Goal: Task Accomplishment & Management: Complete application form

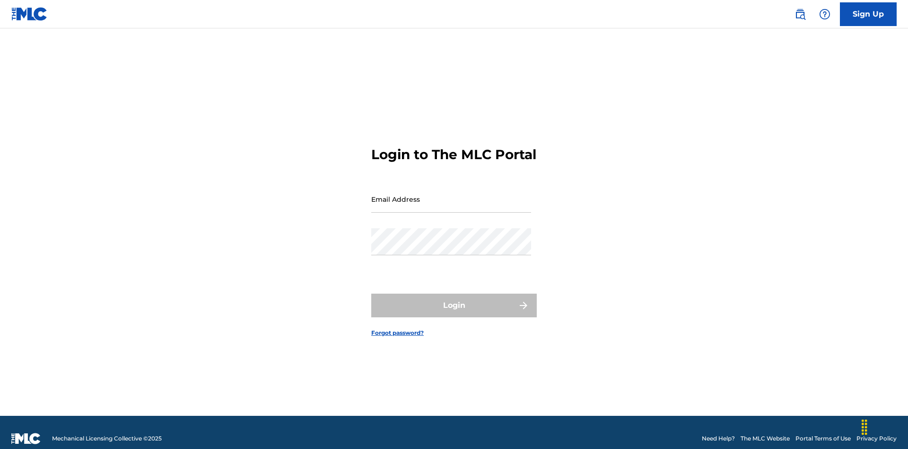
scroll to position [12, 0]
click at [451, 194] on input "Email Address" at bounding box center [451, 198] width 160 height 27
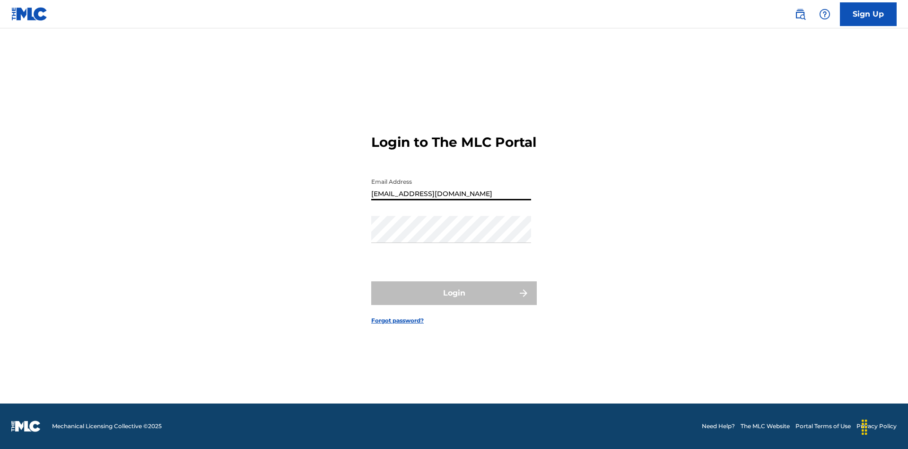
type input "Duke.McTesterson@gmail.com"
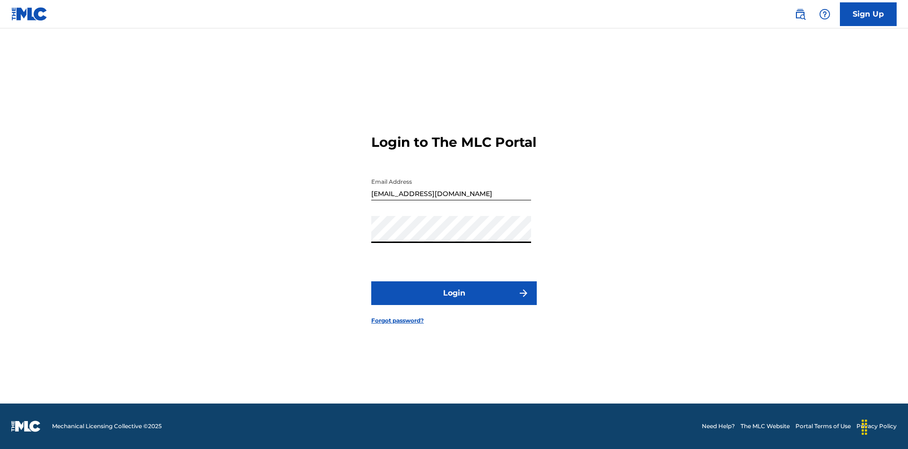
click at [454, 301] on button "Login" at bounding box center [454, 293] width 166 height 24
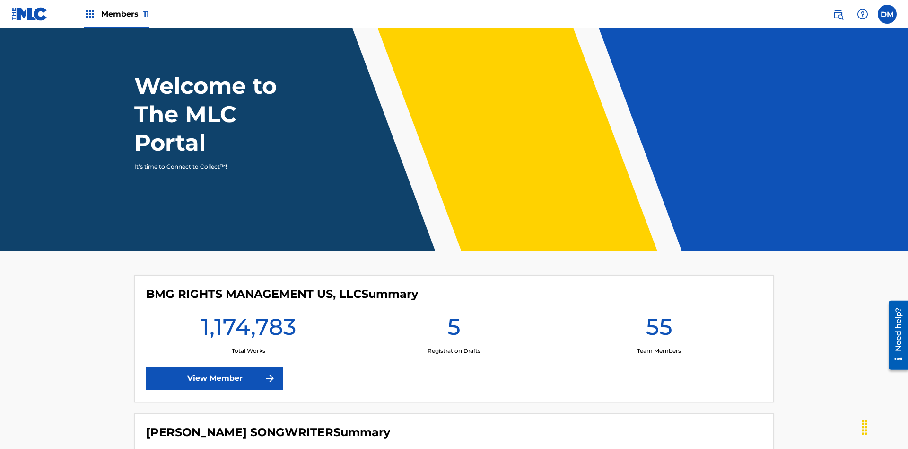
click at [116, 14] on span "Members 11" at bounding box center [125, 14] width 48 height 11
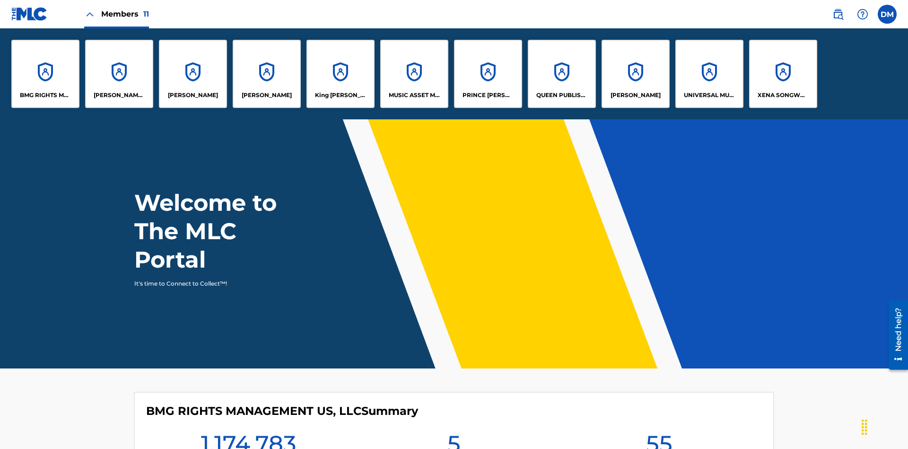
click at [267, 95] on p "EYAMA MCSINGER" at bounding box center [267, 95] width 50 height 9
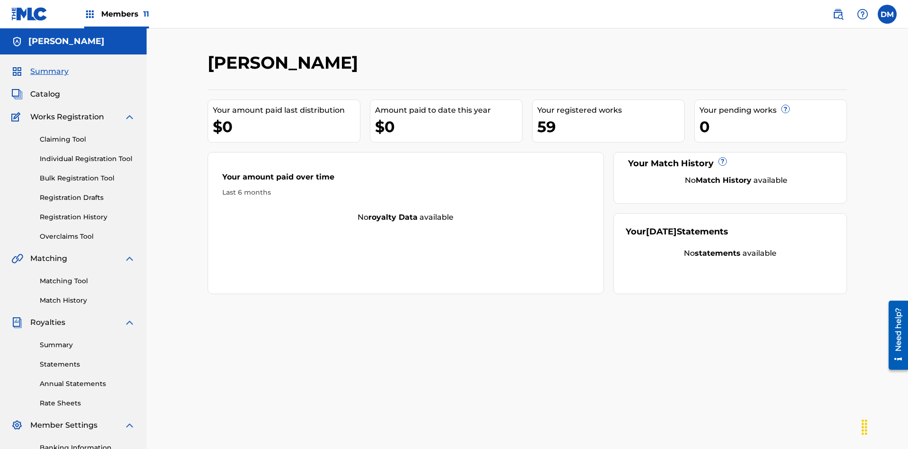
click at [88, 134] on link "Claiming Tool" at bounding box center [88, 139] width 96 height 10
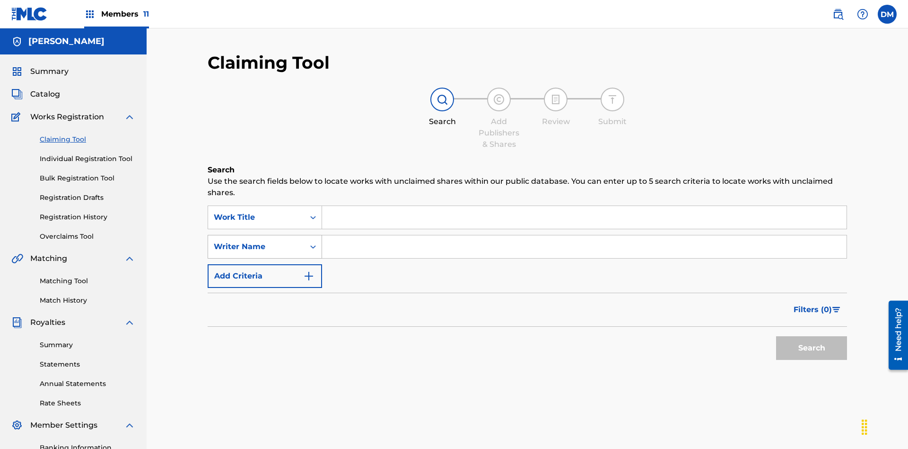
click at [256, 241] on div "Writer Name" at bounding box center [256, 246] width 85 height 11
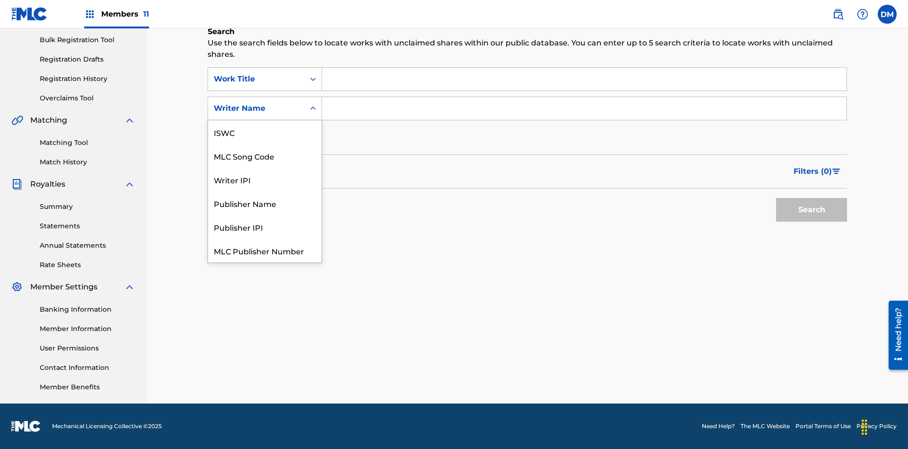
scroll to position [24, 0]
click at [265, 132] on div "MLC Song Code" at bounding box center [265, 132] width 114 height 24
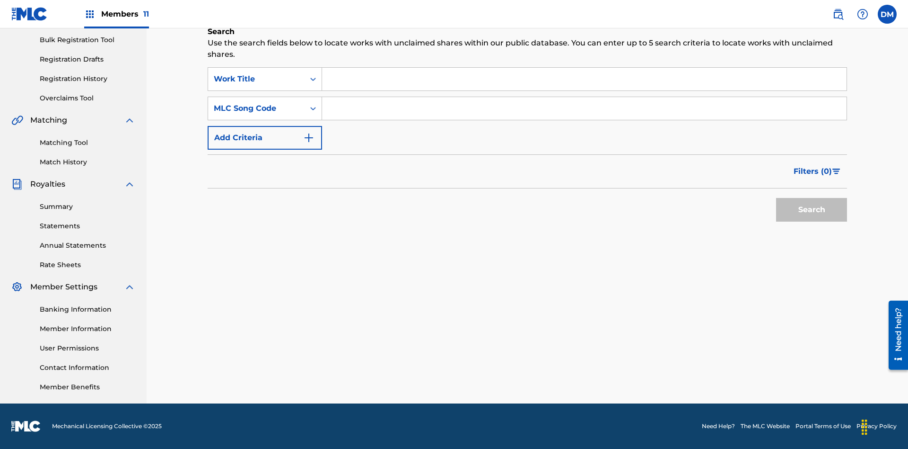
click at [584, 79] on input "Search Form" at bounding box center [584, 79] width 525 height 23
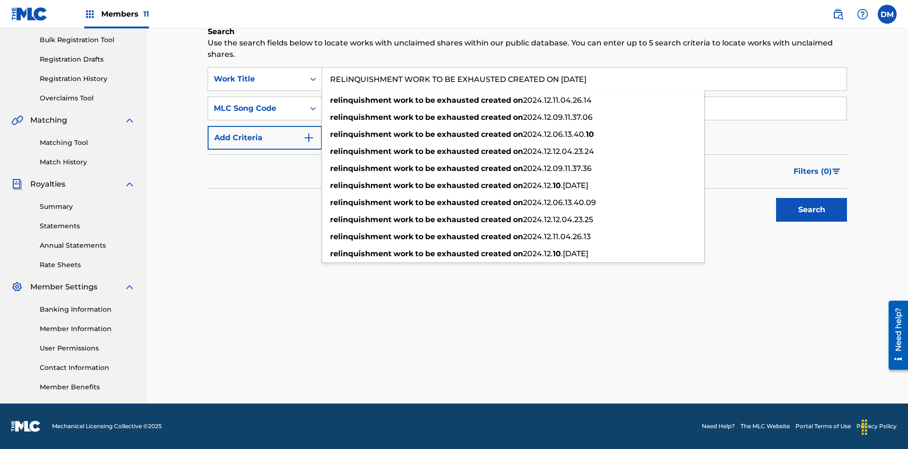
type input "RELINQUISHMENT WORK TO BE EXHAUSTED CREATED ON 2025 07 10"
click at [584, 108] on input "Search Form" at bounding box center [584, 108] width 525 height 23
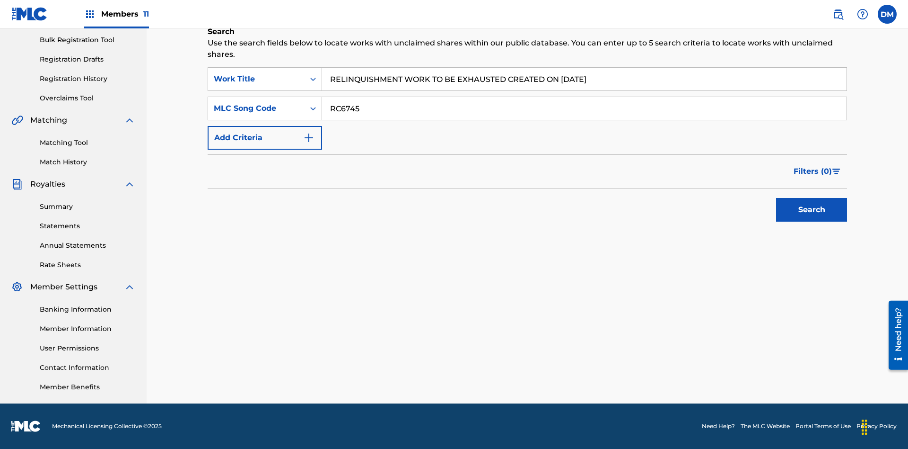
type input "RC6745"
click at [812, 210] on button "Search" at bounding box center [811, 210] width 71 height 24
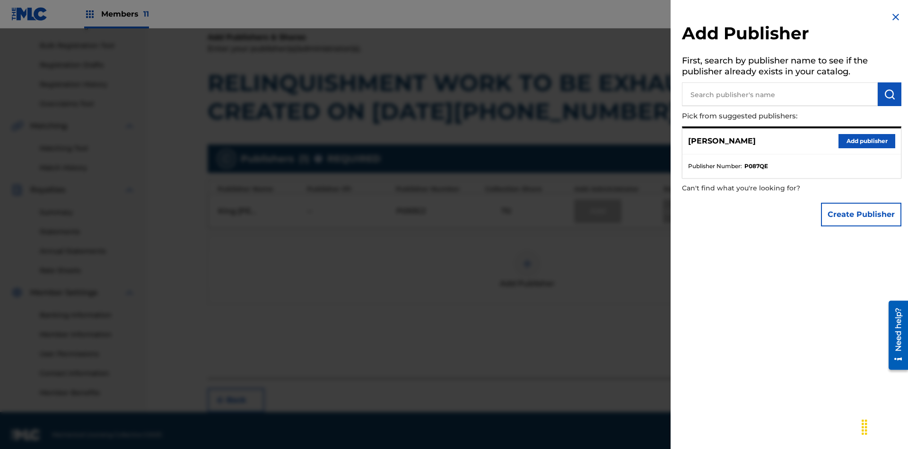
click at [780, 94] on input "text" at bounding box center [780, 94] width 196 height 24
type input "EYAMA MCSINGER"
click at [890, 94] on img "submit" at bounding box center [889, 93] width 11 height 11
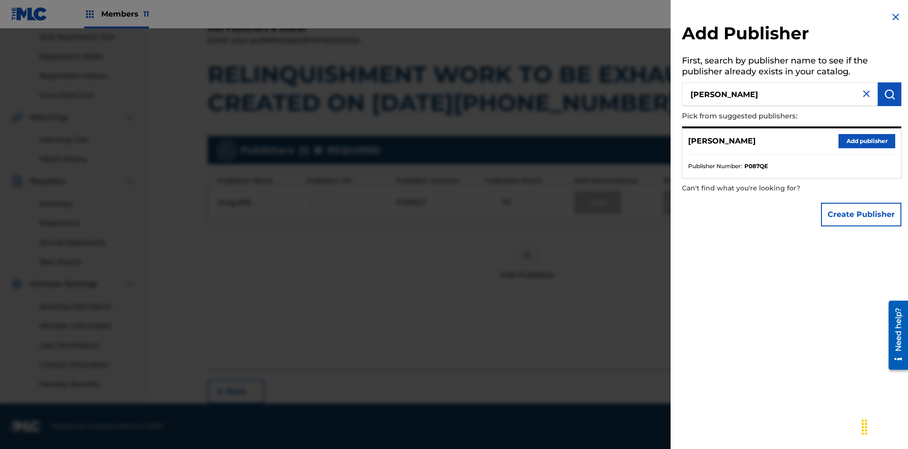
click at [867, 141] on button "Add publisher" at bounding box center [867, 141] width 57 height 14
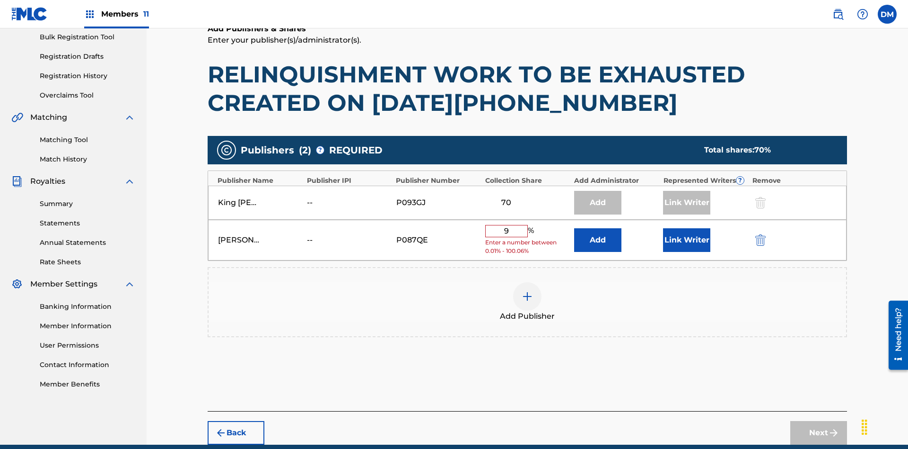
type input "90"
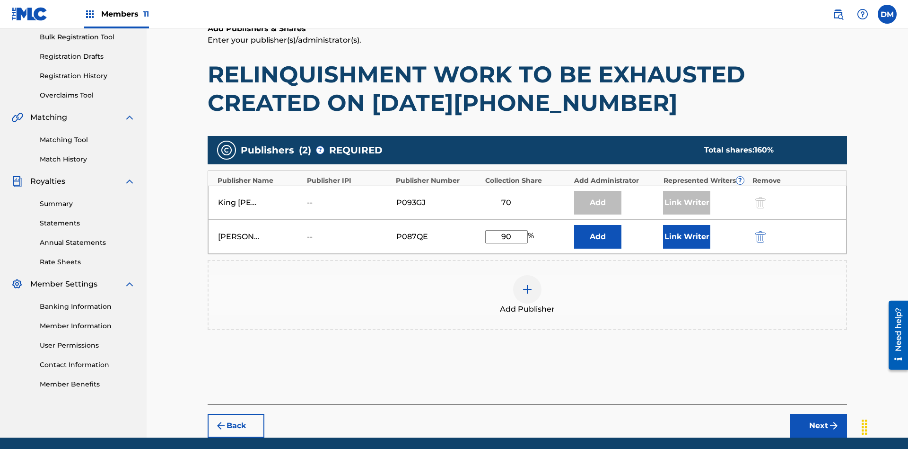
click at [687, 225] on button "Link Writer" at bounding box center [686, 237] width 47 height 24
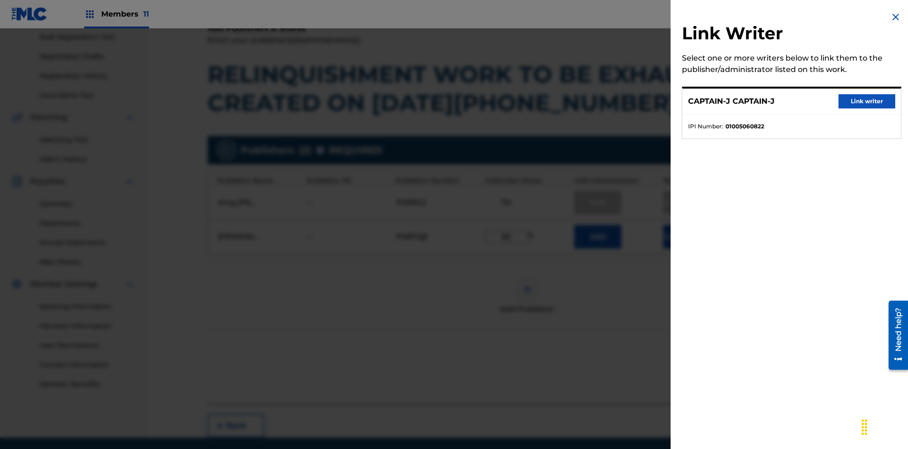
click at [867, 101] on button "Link writer" at bounding box center [867, 101] width 57 height 14
click at [687, 225] on button "Link Writer" at bounding box center [686, 237] width 47 height 24
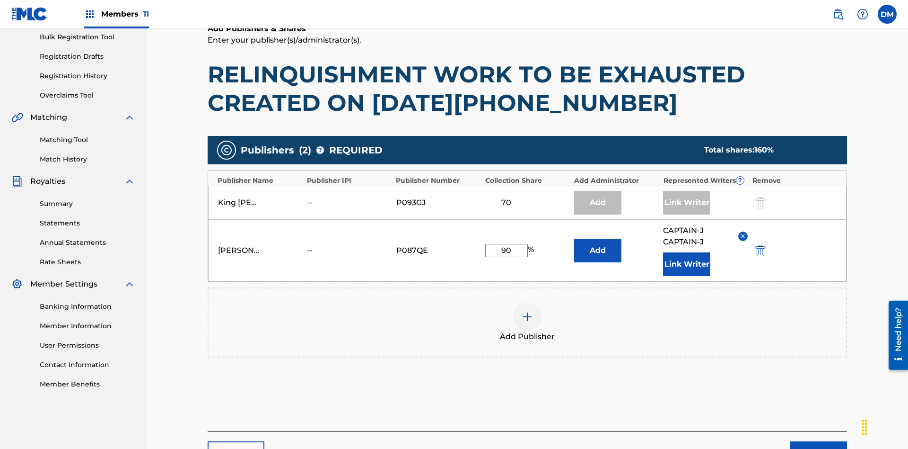
click at [819, 441] on button "Next" at bounding box center [819, 453] width 57 height 24
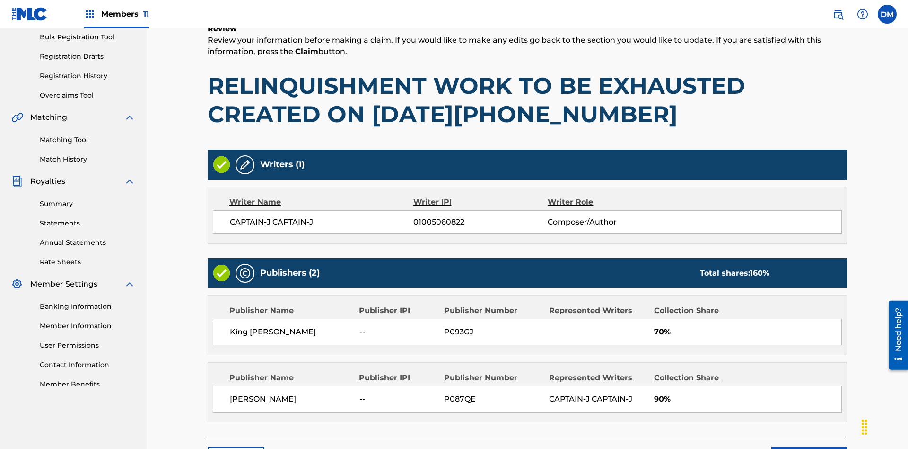
click at [88, 79] on link "Registration History" at bounding box center [88, 76] width 96 height 10
